Goal: Navigation & Orientation: Find specific page/section

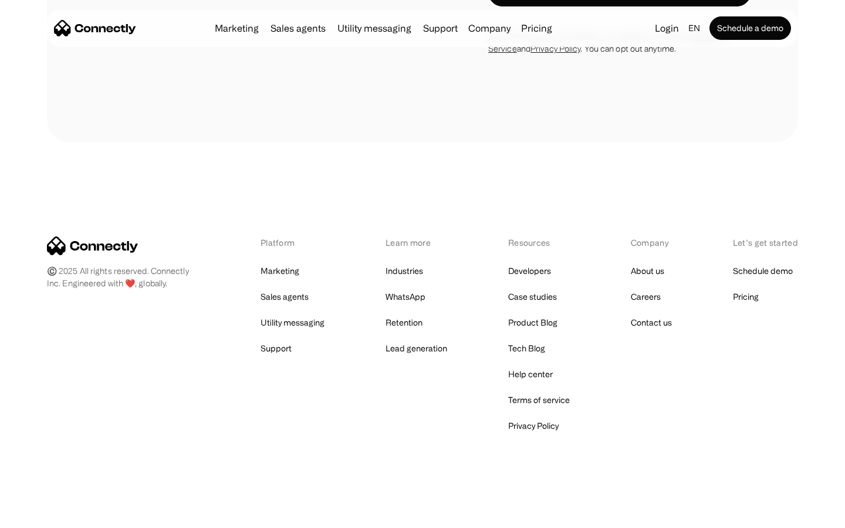
scroll to position [1721, 0]
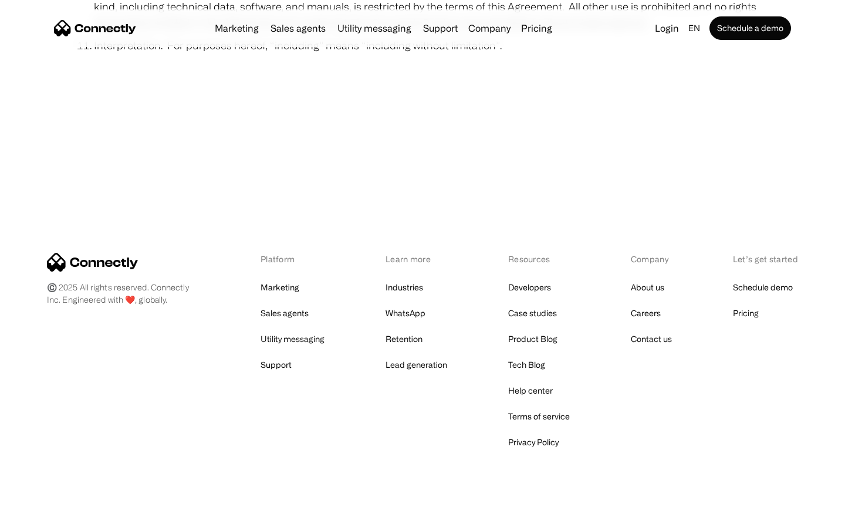
scroll to position [4313, 0]
